Goal: Task Accomplishment & Management: Use online tool/utility

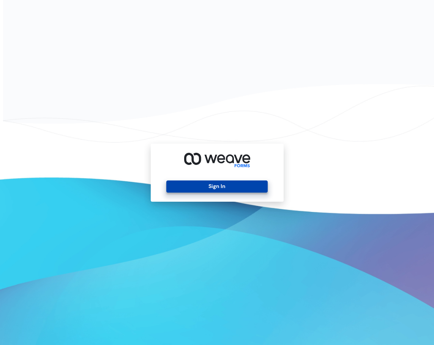
click at [243, 184] on button "Sign In" at bounding box center [216, 187] width 101 height 12
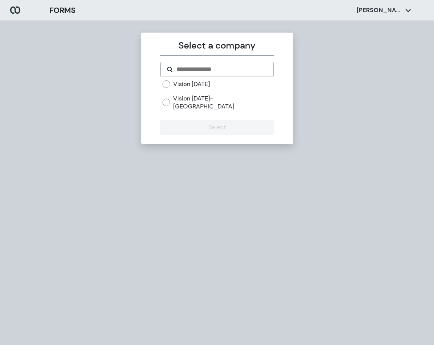
click at [204, 104] on div "Vision Today Vision Today- Town Center" at bounding box center [216, 98] width 113 height 37
click at [203, 97] on label "Vision Today- Town Center" at bounding box center [223, 103] width 101 height 16
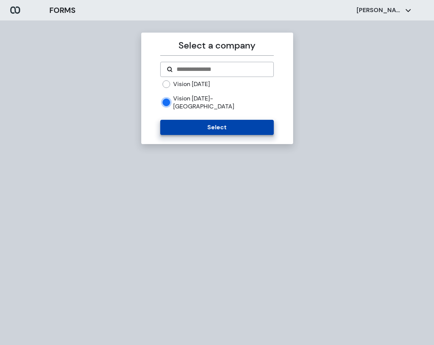
click at [214, 120] on button "Select" at bounding box center [216, 127] width 113 height 15
